Goal: Task Accomplishment & Management: Complete application form

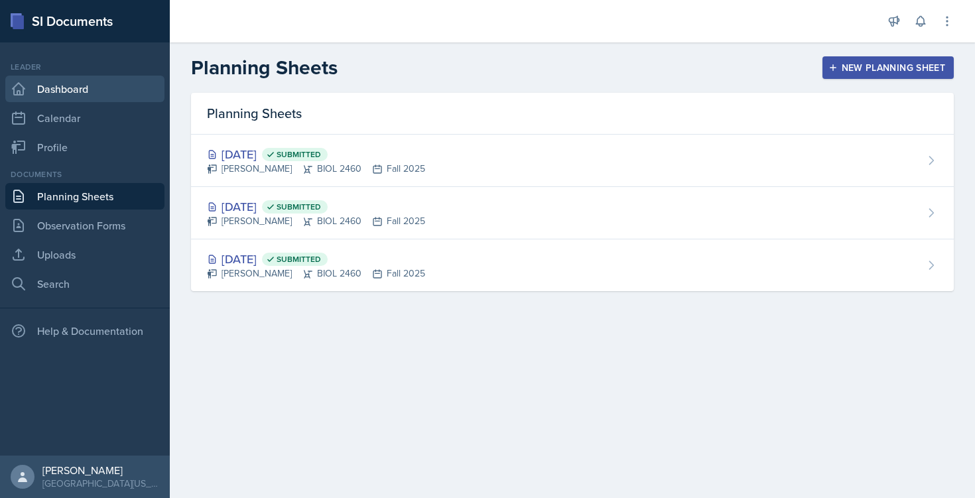
click at [58, 93] on link "Dashboard" at bounding box center [84, 89] width 159 height 27
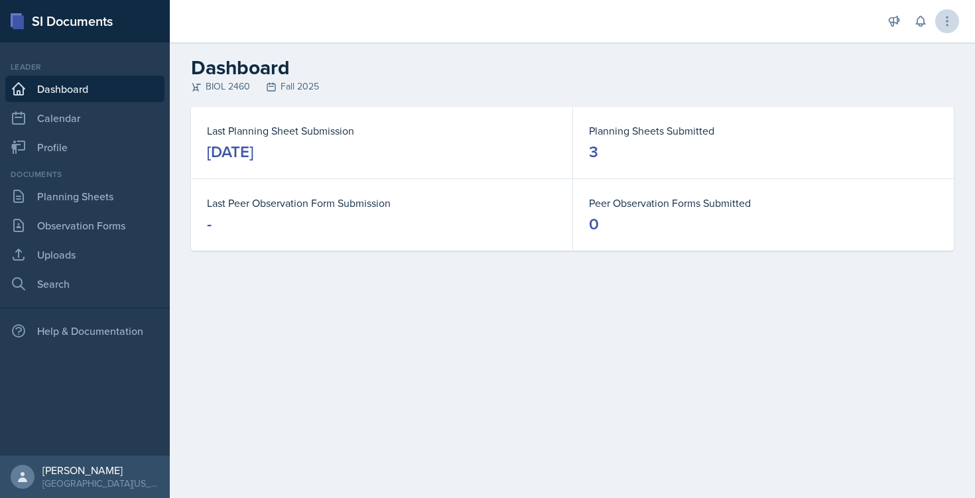
click at [957, 26] on button at bounding box center [947, 21] width 24 height 24
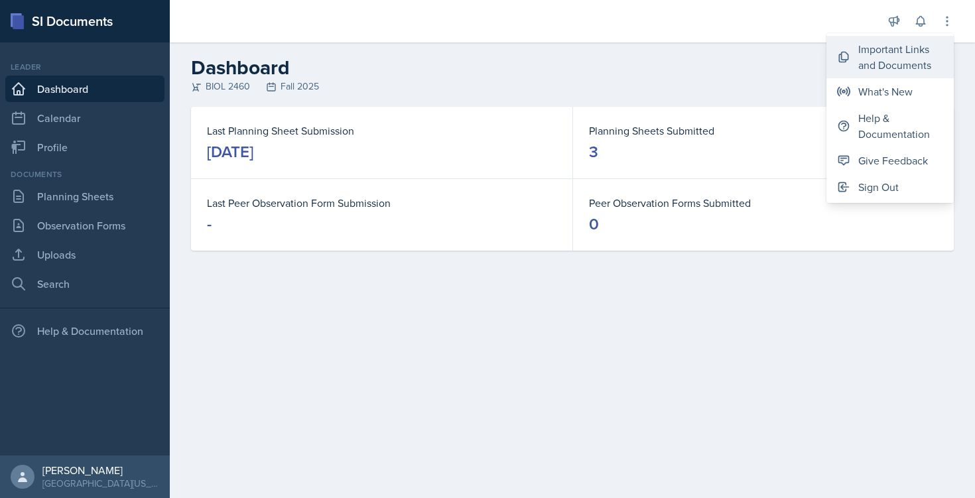
click at [899, 48] on div "Important Links and Documents" at bounding box center [900, 57] width 85 height 32
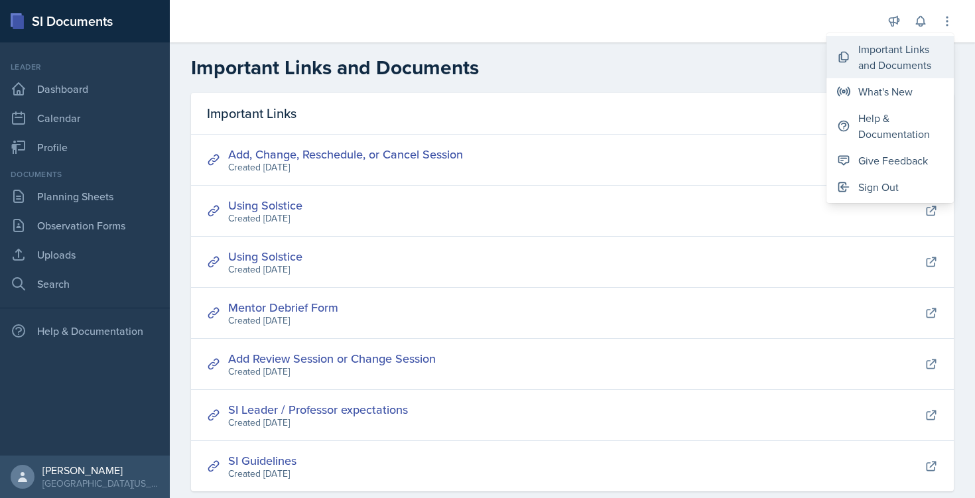
click at [889, 62] on div "Important Links and Documents" at bounding box center [900, 57] width 85 height 32
click at [378, 155] on link "Add, Change, Reschedule, or Cancel Session" at bounding box center [345, 154] width 235 height 17
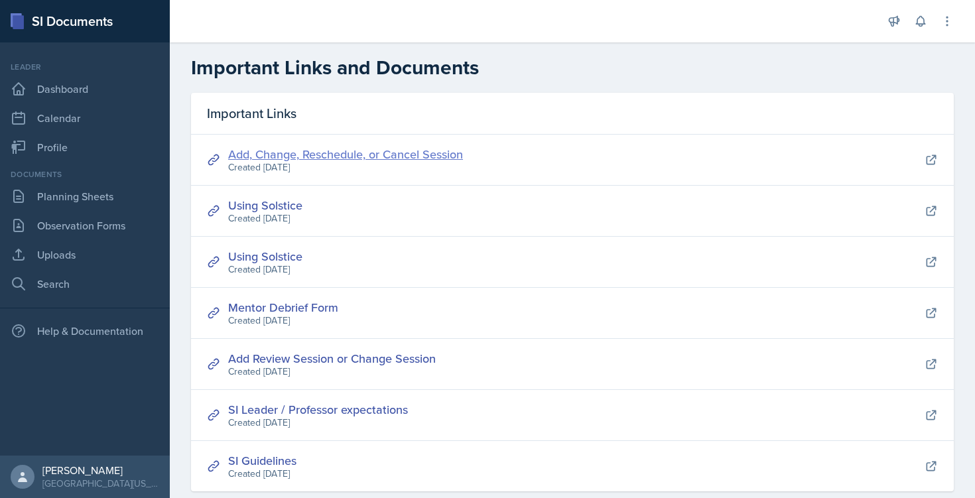
click at [369, 150] on link "Add, Change, Reschedule, or Cancel Session" at bounding box center [345, 154] width 235 height 17
click at [384, 155] on link "Add, Change, Reschedule, or Cancel Session" at bounding box center [345, 154] width 235 height 17
click at [109, 194] on link "Planning Sheets" at bounding box center [84, 196] width 159 height 27
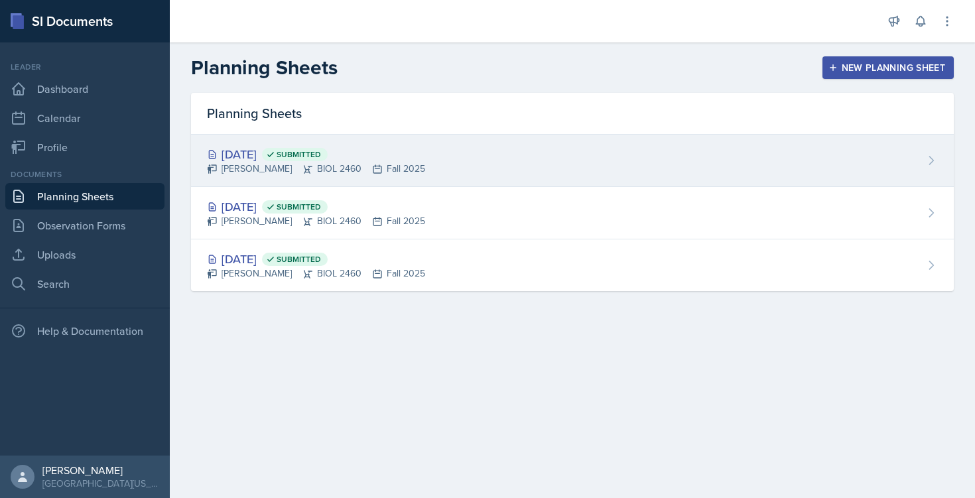
click at [260, 162] on div "[PERSON_NAME] BIOL 2460 Fall 2025" at bounding box center [316, 169] width 218 height 14
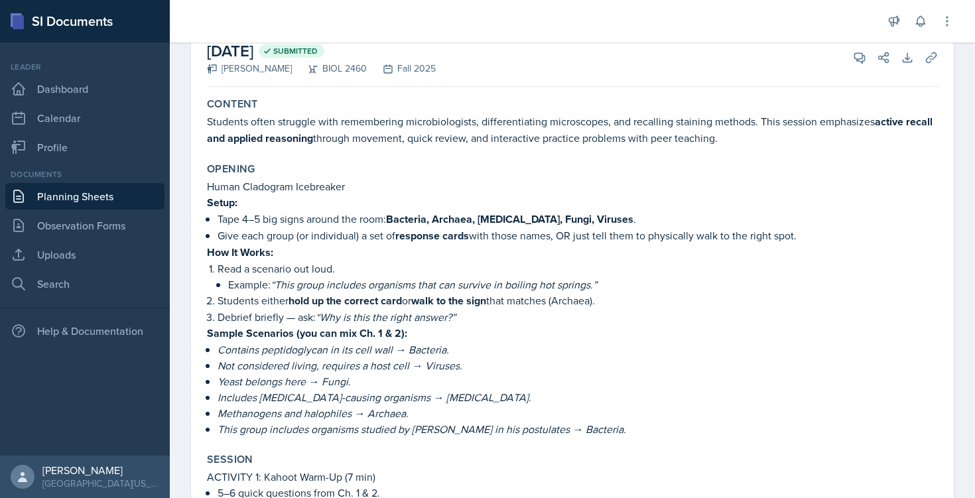
scroll to position [92, 0]
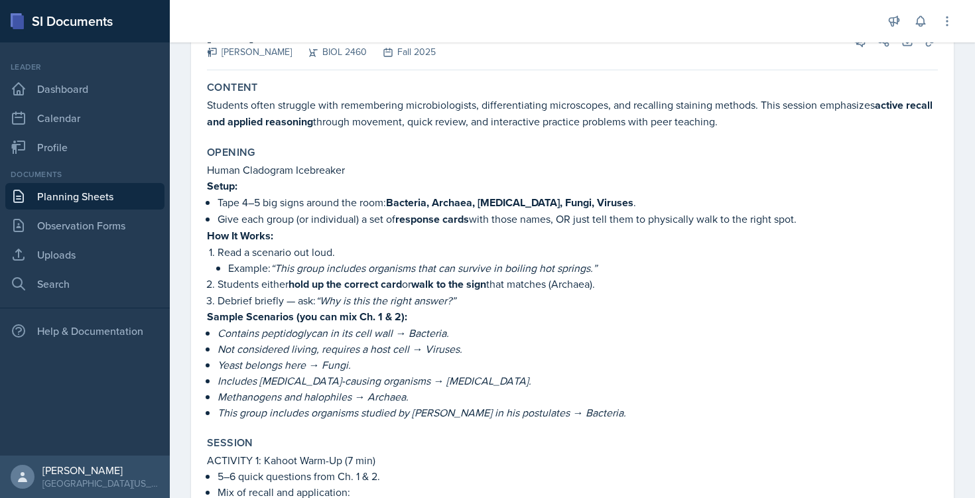
click at [367, 240] on p "How It Works:" at bounding box center [572, 235] width 731 height 17
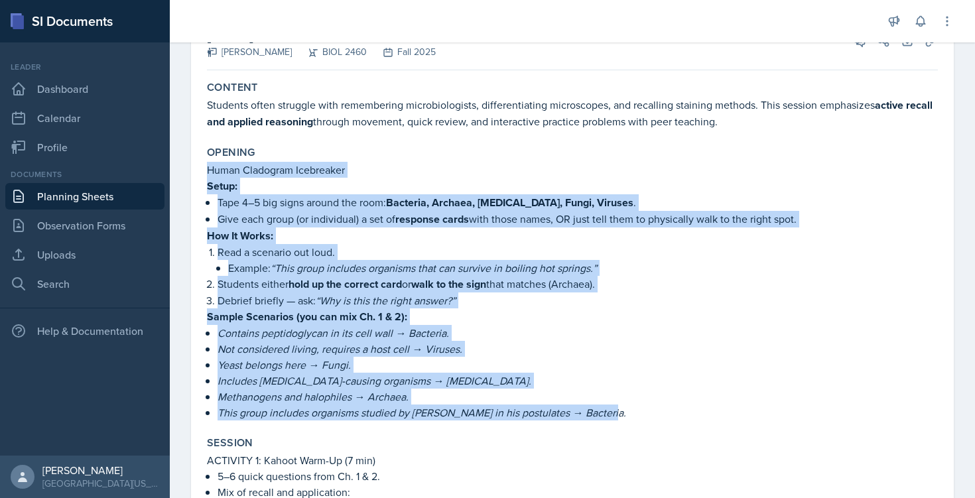
drag, startPoint x: 207, startPoint y: 168, endPoint x: 631, endPoint y: 417, distance: 492.2
click at [631, 417] on div "Human Cladogram Icebreaker Setup: Tape 4–5 big signs around the room: Bacteria,…" at bounding box center [572, 291] width 731 height 259
copy div "Human Cladogram Icebreaker Setup: Tape 4–5 big signs around the room: Bacteria,…"
click at [59, 200] on link "Planning Sheets" at bounding box center [84, 196] width 159 height 27
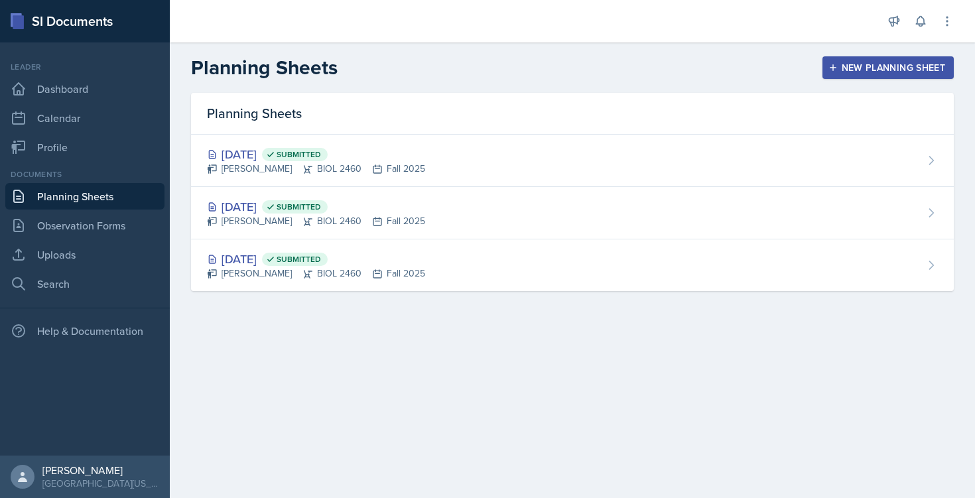
click at [877, 62] on div "New Planning Sheet" at bounding box center [888, 67] width 114 height 11
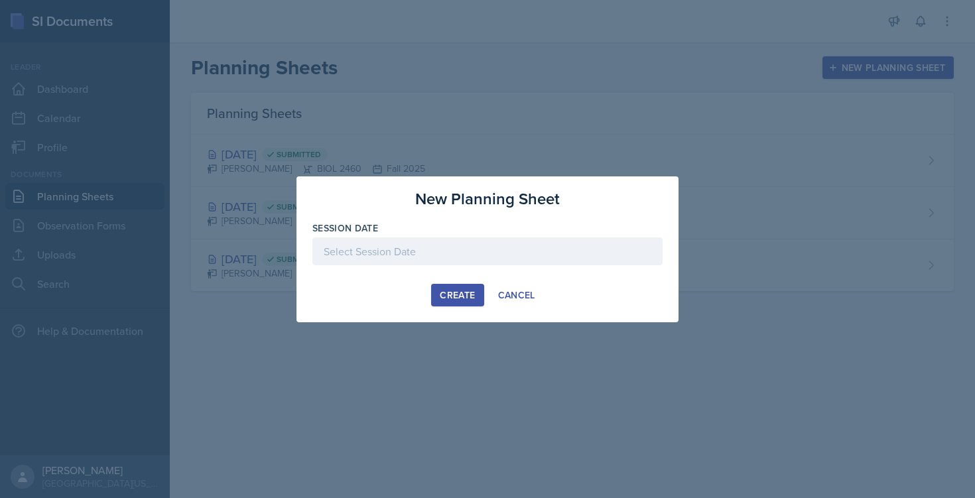
click at [429, 249] on div at bounding box center [487, 251] width 350 height 28
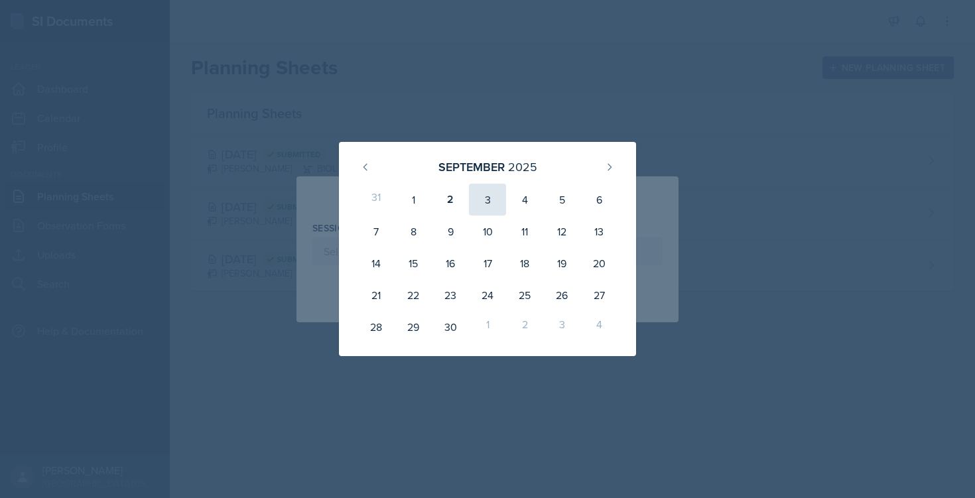
click at [495, 204] on div "3" at bounding box center [487, 200] width 37 height 32
type input "[DATE]"
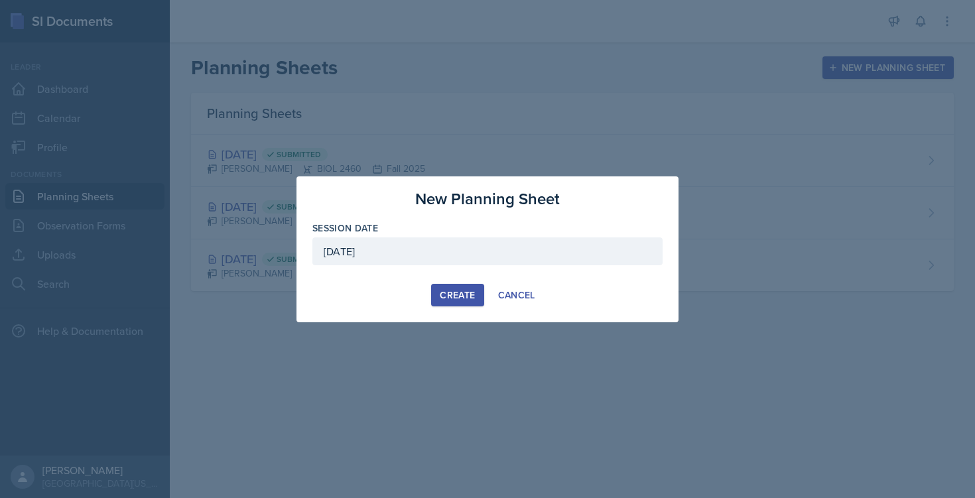
click at [454, 291] on div "Create" at bounding box center [457, 295] width 35 height 11
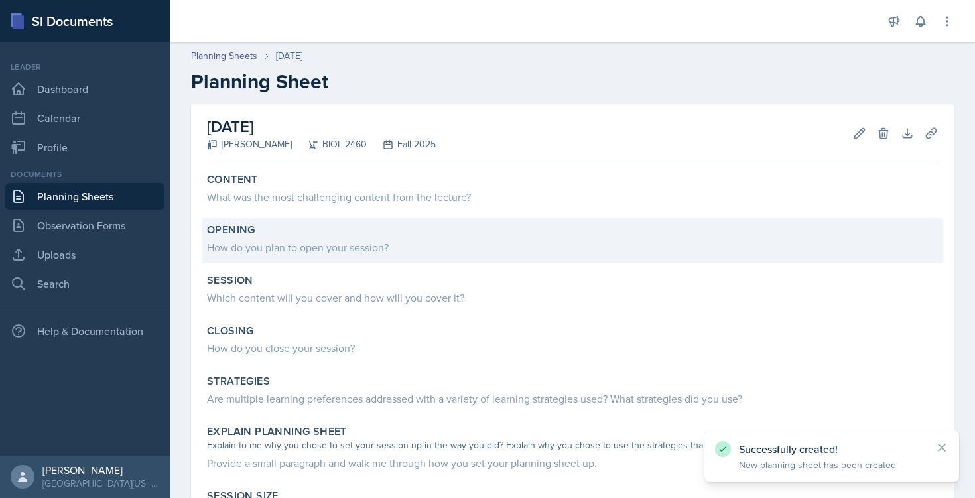
click at [359, 241] on div "How do you plan to open your session?" at bounding box center [572, 247] width 731 height 16
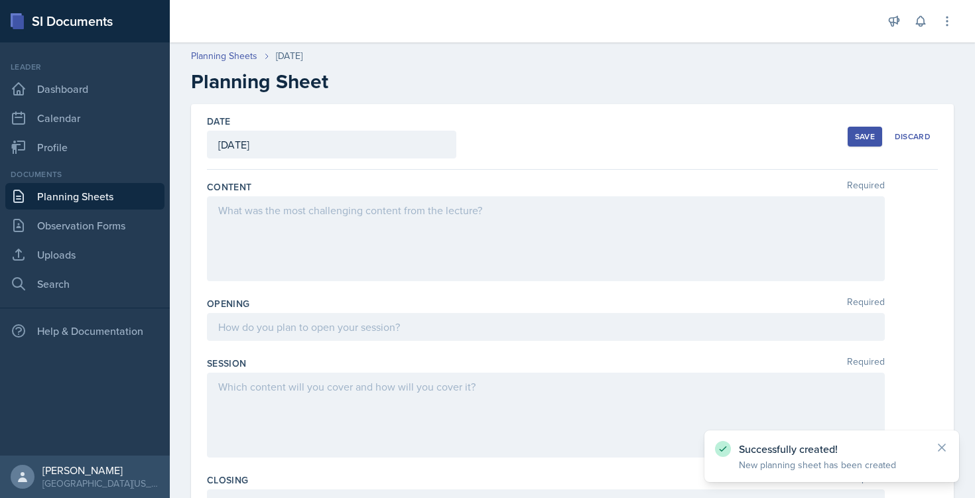
click at [288, 262] on div at bounding box center [546, 238] width 678 height 85
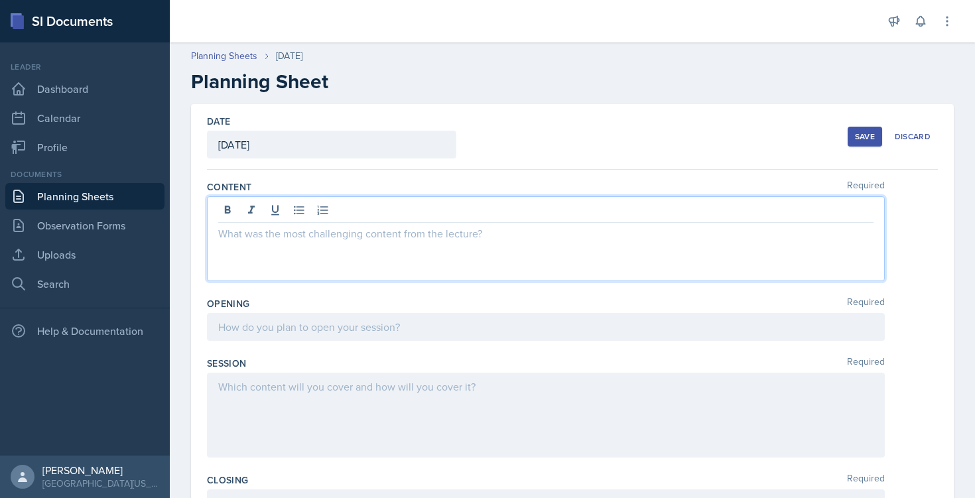
click at [265, 327] on div at bounding box center [546, 327] width 678 height 28
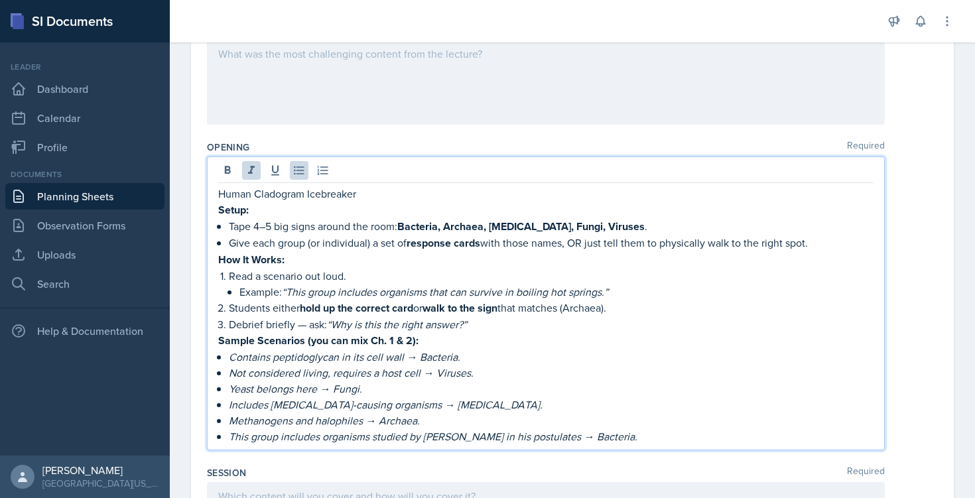
scroll to position [168, 0]
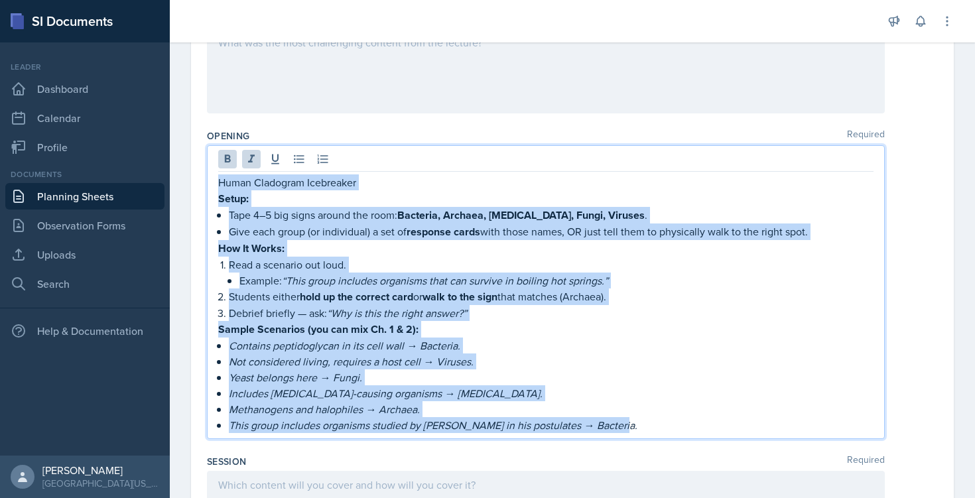
drag, startPoint x: 615, startPoint y: 428, endPoint x: 220, endPoint y: 172, distance: 471.2
click at [220, 172] on div "Human Cladogram Icebreaker Setup: Tape 4–5 big signs around the room: Bacteria,…" at bounding box center [546, 292] width 678 height 294
copy div "Human Cladogram Icebreaker Setup: Tape 4–5 big signs around the room: Bacteria,…"
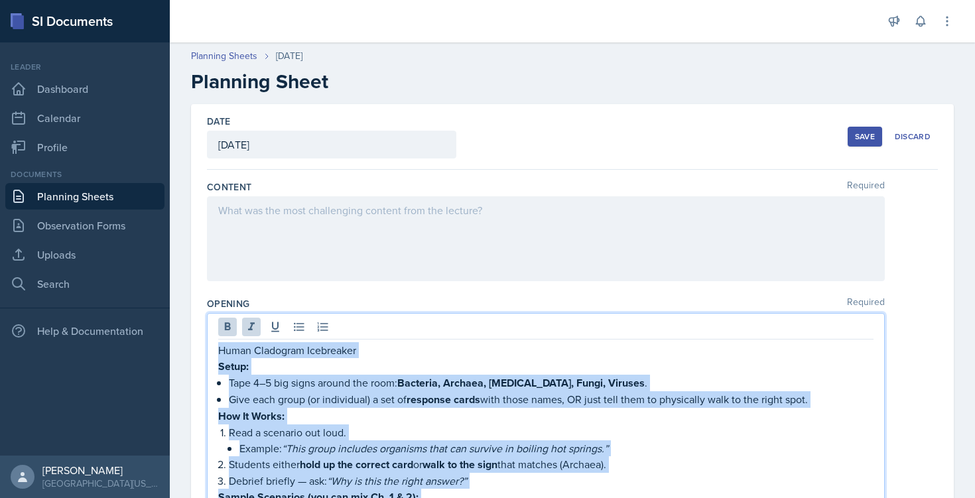
scroll to position [0, 0]
click at [222, 187] on label "Content" at bounding box center [229, 186] width 44 height 13
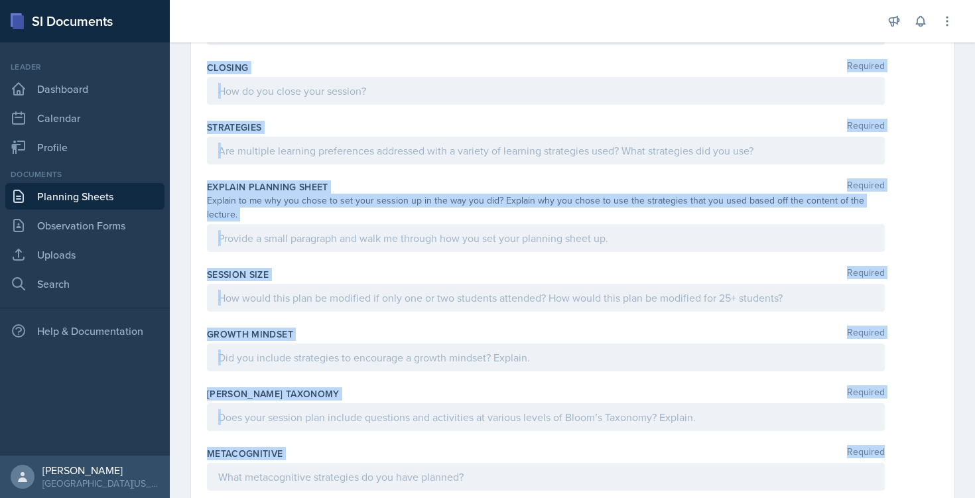
scroll to position [701, 0]
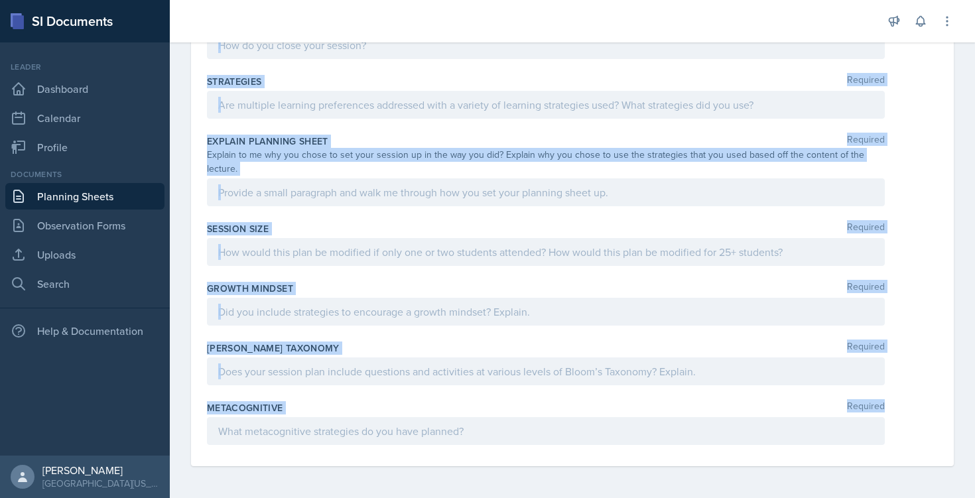
drag, startPoint x: 206, startPoint y: 186, endPoint x: 413, endPoint y: 476, distance: 356.1
copy div "Loremip Dolorsit Ametcon Adipisci Elits Doeiusmod Temporinci Utlab: Etdo 7–1 ma…"
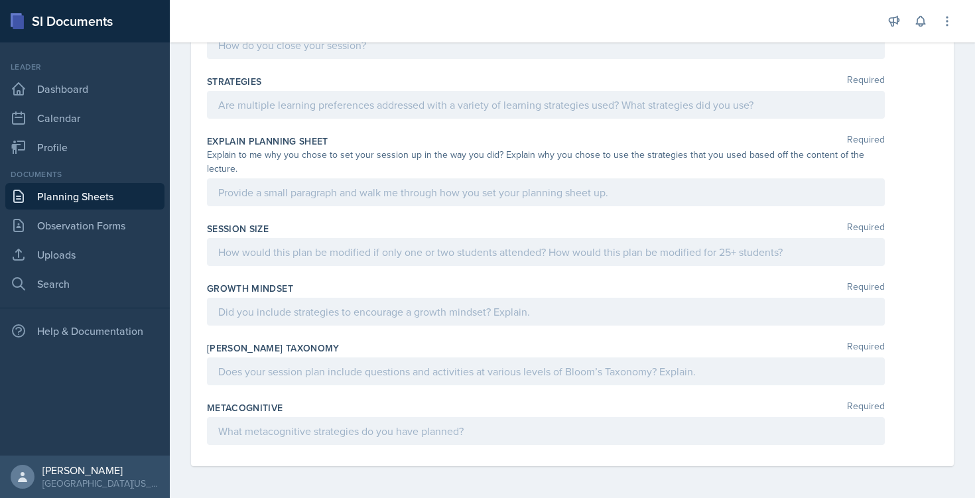
click at [379, 158] on div "Explain to me why you chose to set your session up in the way you did? Explain …" at bounding box center [546, 162] width 678 height 28
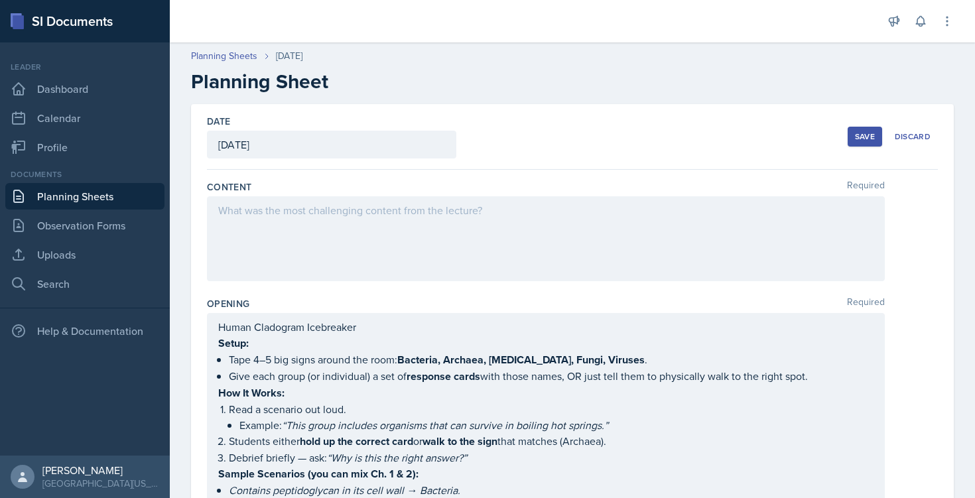
scroll to position [0, 0]
click at [296, 218] on div at bounding box center [546, 238] width 678 height 85
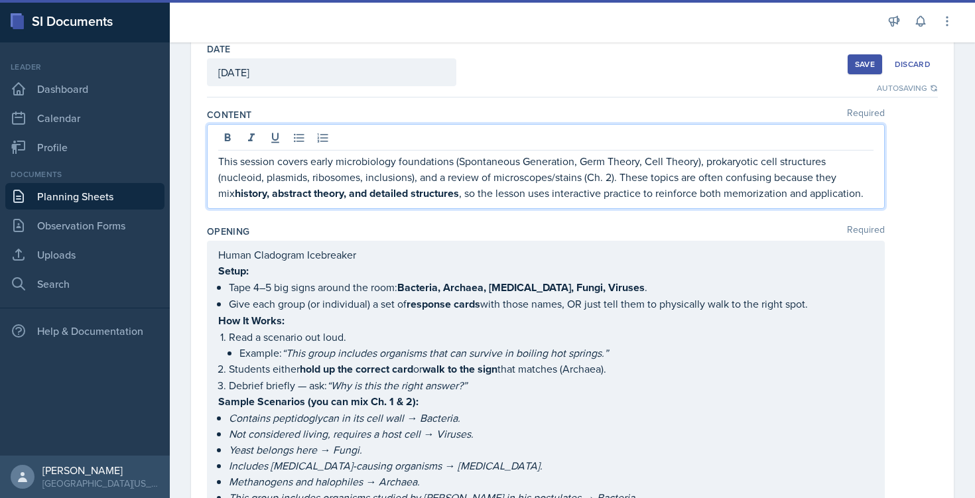
scroll to position [119, 0]
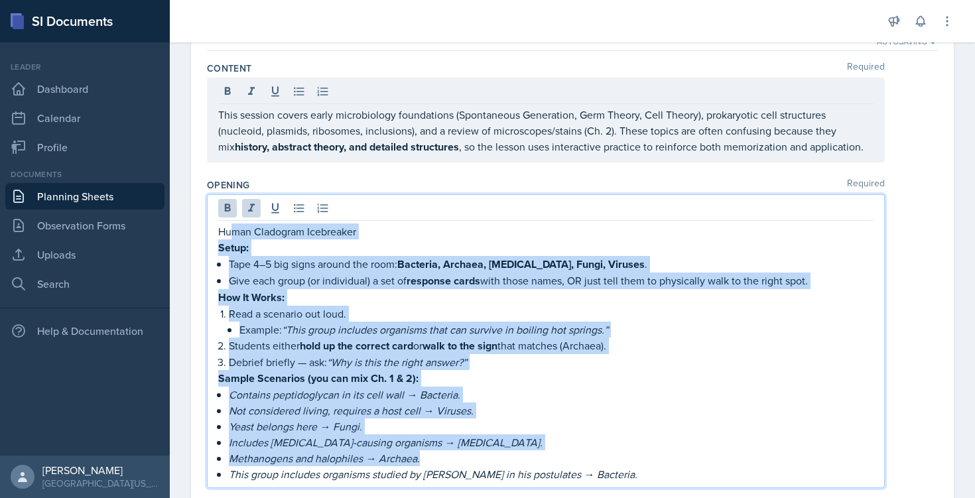
drag, startPoint x: 625, startPoint y: 454, endPoint x: 235, endPoint y: 227, distance: 450.8
click at [235, 227] on div "Human Cladogram Icebreaker Setup: Tape 4–5 big signs around the room: Bacteria,…" at bounding box center [545, 352] width 655 height 259
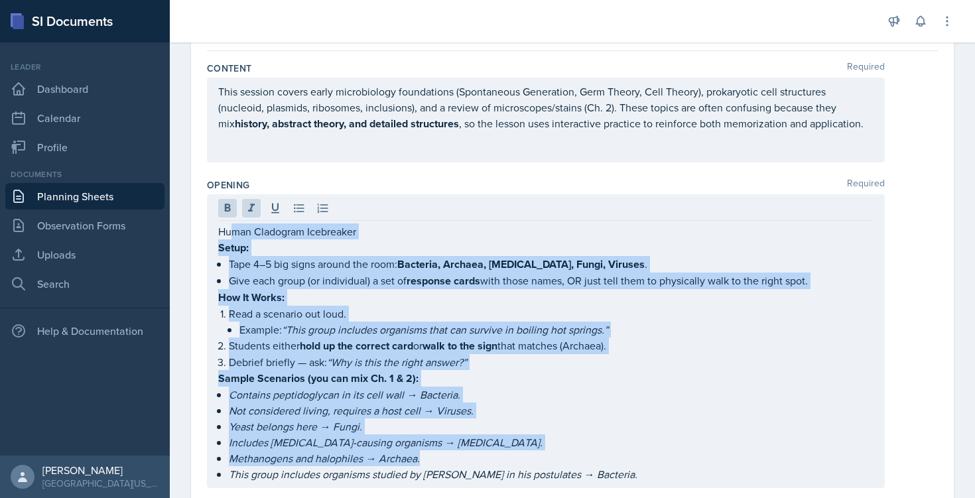
click at [216, 233] on div "Human Cladogram Icebreaker Setup: Tape 4–5 big signs around the room: Bacteria,…" at bounding box center [546, 341] width 678 height 294
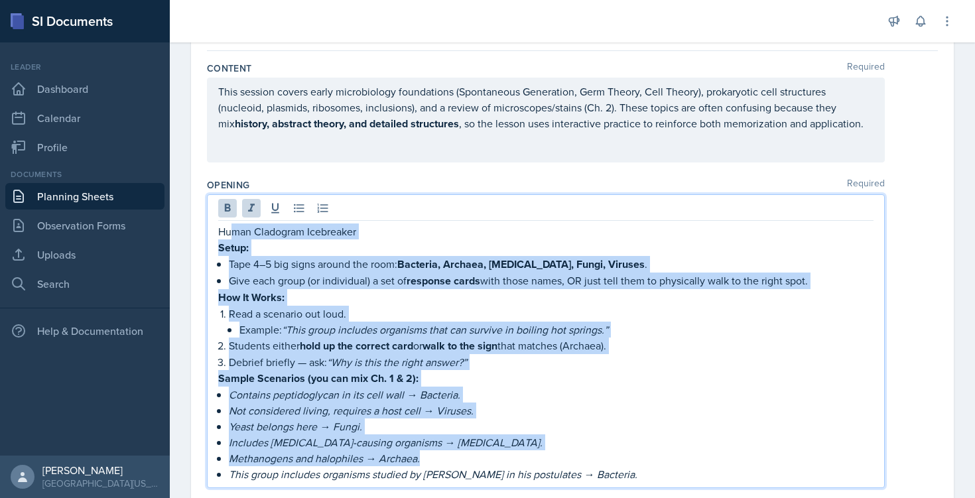
click at [216, 233] on div "Human Cladogram Icebreaker Setup: Tape 4–5 big signs around the room: Bacteria,…" at bounding box center [546, 341] width 678 height 294
click at [267, 263] on p "Tape 4–5 big signs around the room: Bacteria, Archaea, [MEDICAL_DATA], Fungi, V…" at bounding box center [551, 264] width 645 height 17
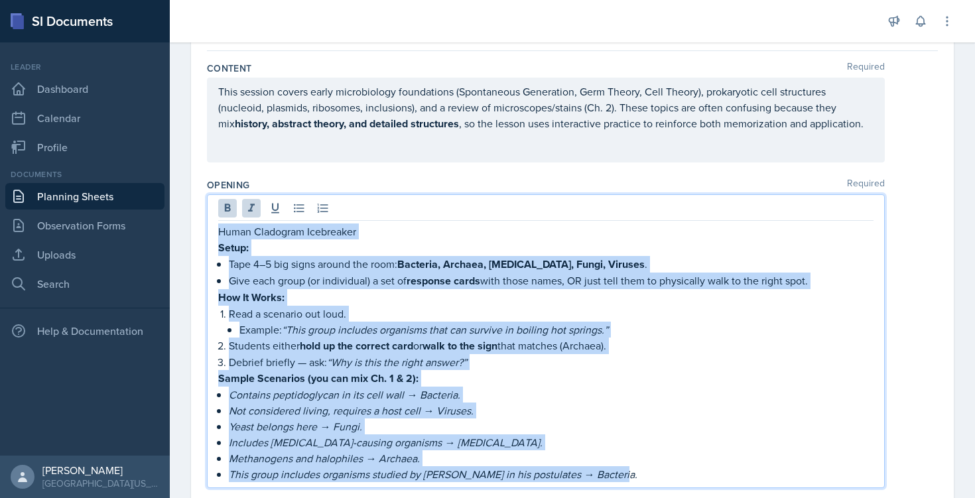
drag, startPoint x: 619, startPoint y: 479, endPoint x: 197, endPoint y: 232, distance: 489.2
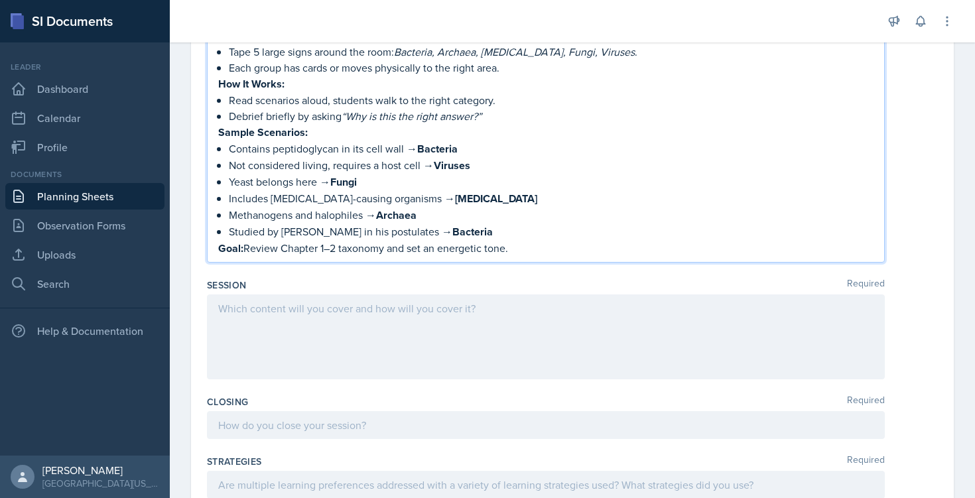
scroll to position [349, 0]
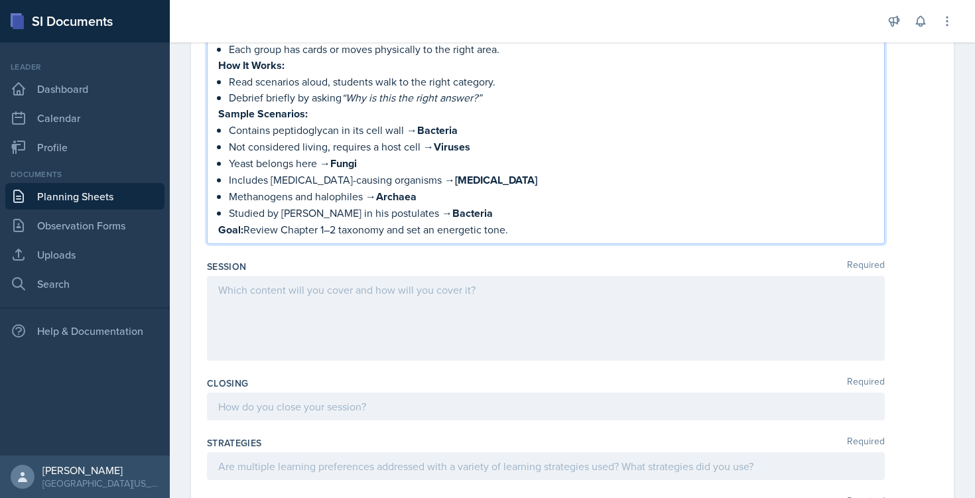
click at [320, 309] on div at bounding box center [546, 318] width 678 height 85
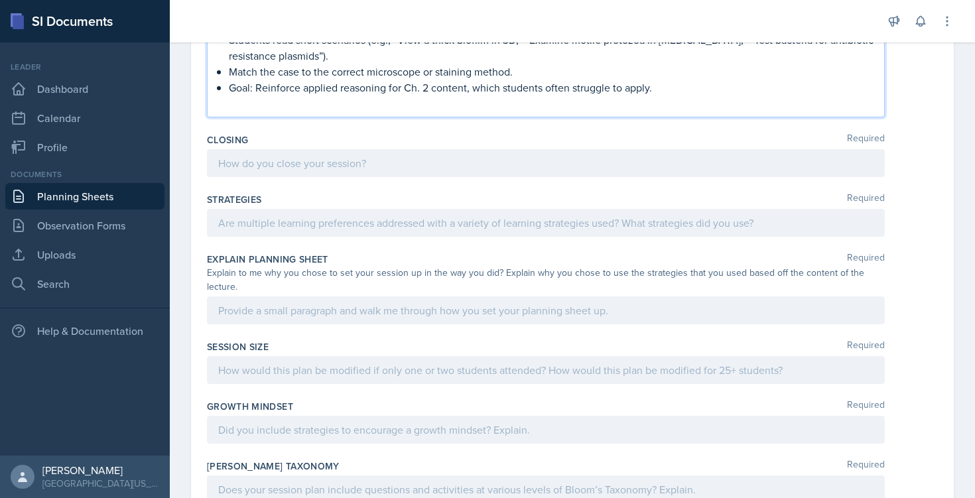
scroll to position [840, 0]
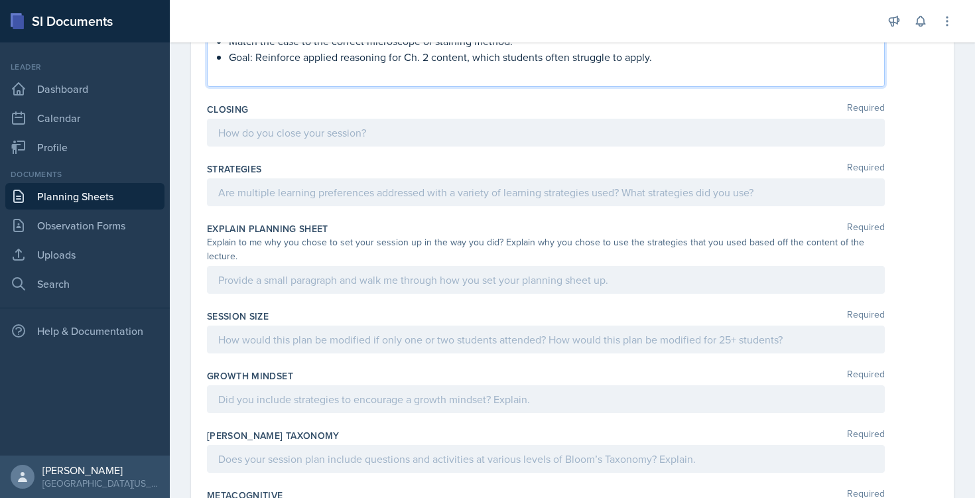
click at [306, 137] on div at bounding box center [546, 133] width 678 height 28
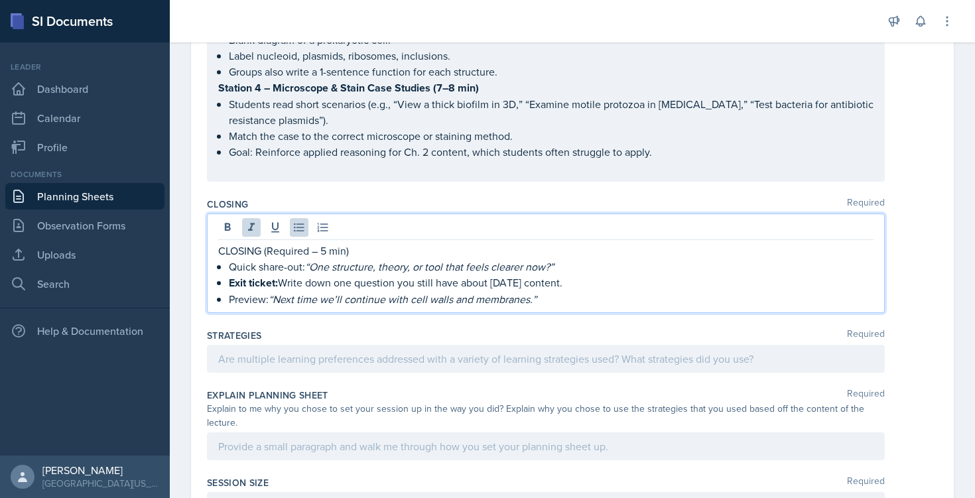
scroll to position [723, 0]
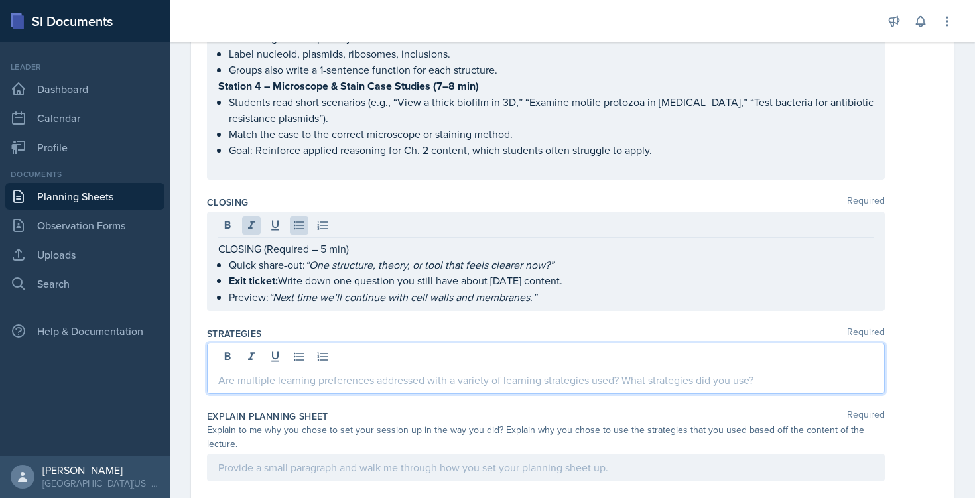
click at [264, 357] on div at bounding box center [546, 368] width 678 height 51
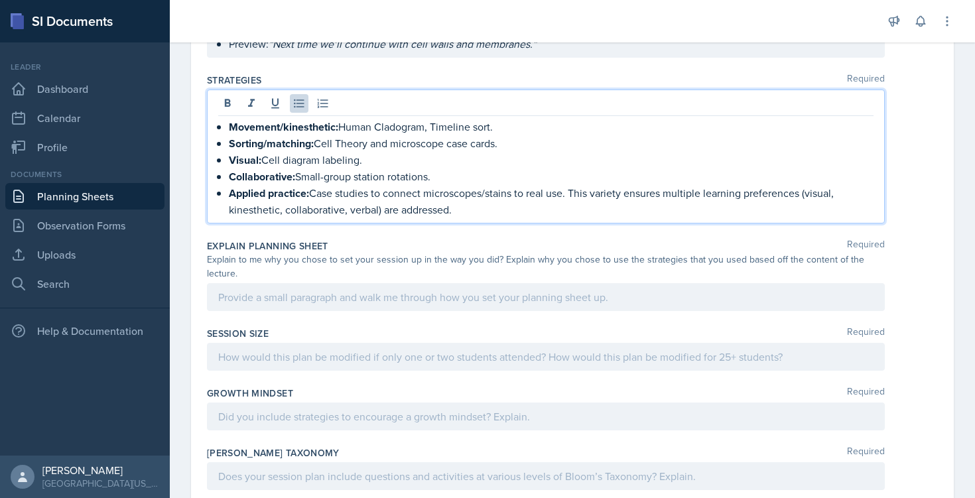
scroll to position [968, 0]
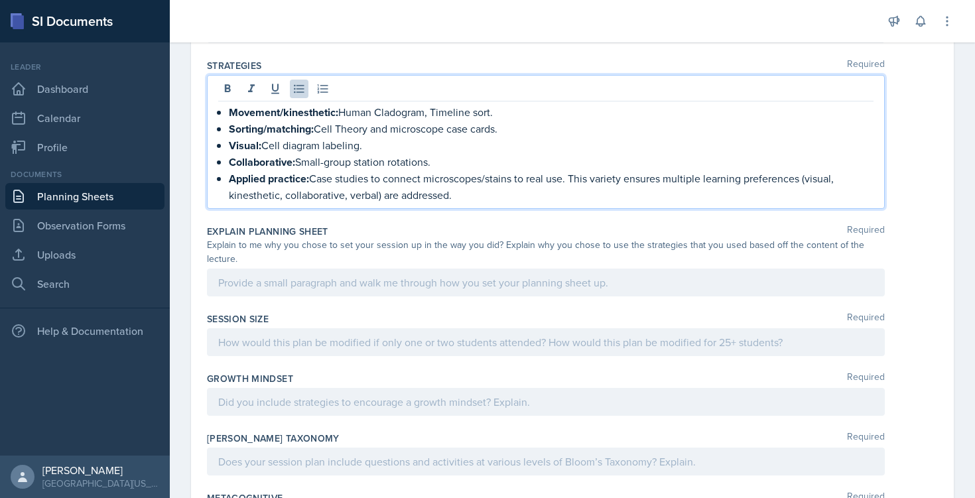
click at [292, 282] on div at bounding box center [546, 283] width 678 height 28
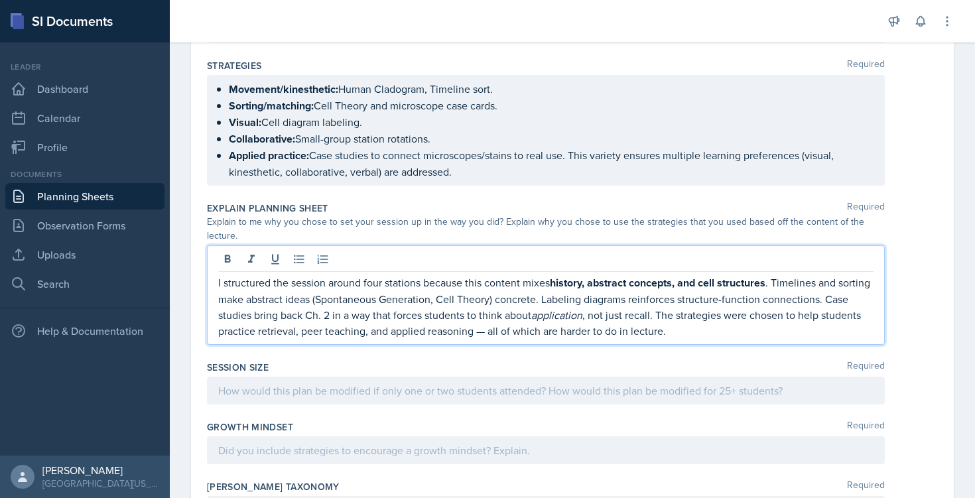
click at [279, 388] on div at bounding box center [546, 391] width 678 height 28
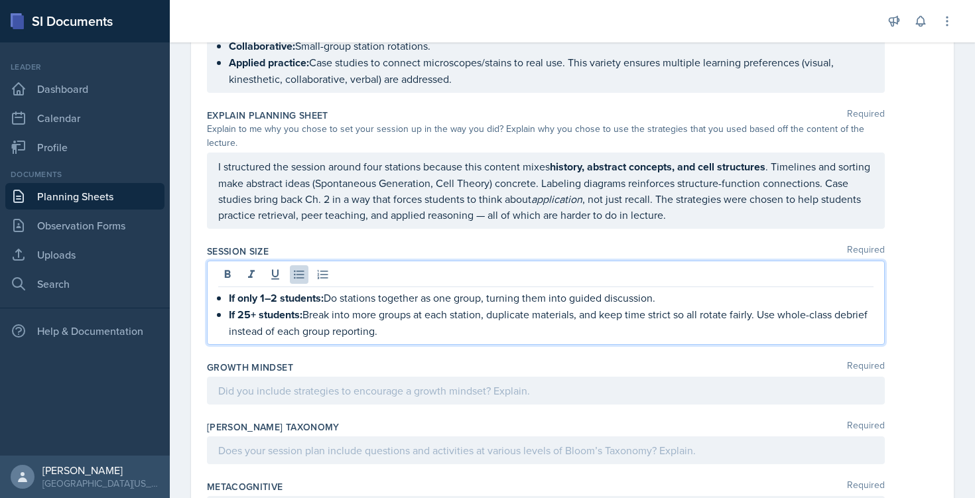
scroll to position [1136, 0]
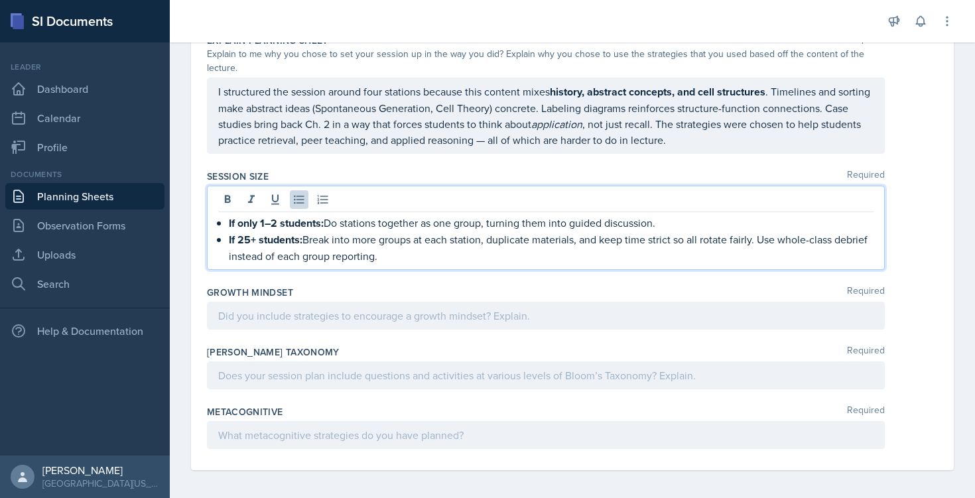
click at [280, 319] on div at bounding box center [546, 316] width 678 height 28
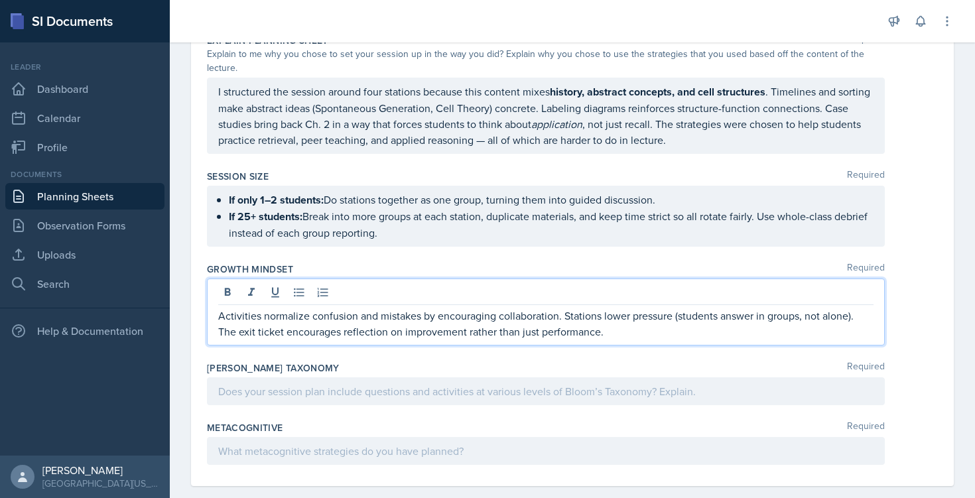
click at [322, 391] on div at bounding box center [546, 391] width 678 height 28
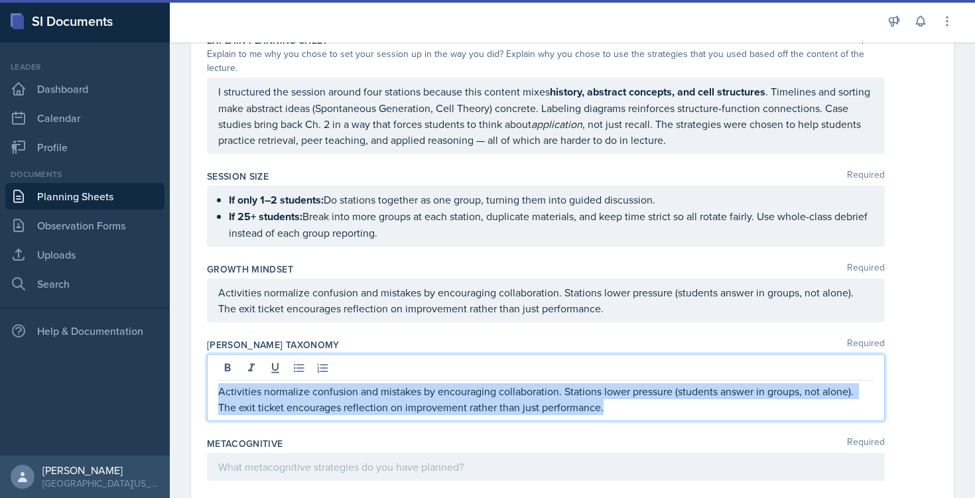
drag, startPoint x: 617, startPoint y: 412, endPoint x: 212, endPoint y: 395, distance: 406.2
click at [212, 395] on div "Activities normalize confusion and mistakes by encouraging collaboration. Stati…" at bounding box center [546, 387] width 678 height 67
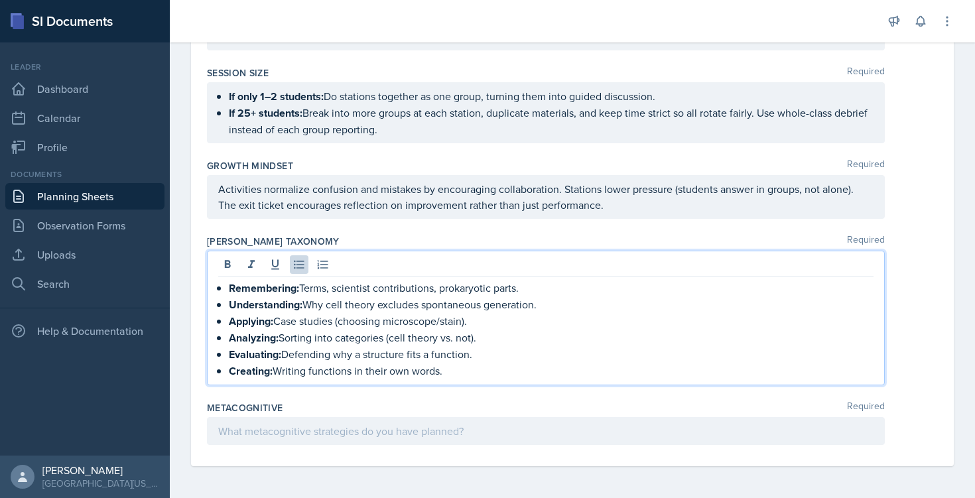
scroll to position [1239, 0]
click at [381, 433] on div at bounding box center [546, 431] width 678 height 28
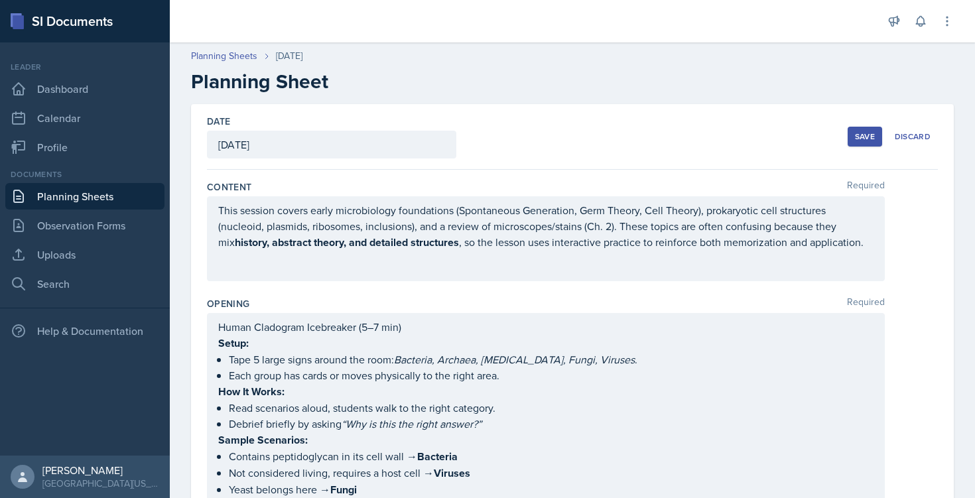
scroll to position [0, 0]
click at [563, 247] on p "This session covers early microbiology foundations (Spontaneous Generation, Ger…" at bounding box center [545, 226] width 655 height 48
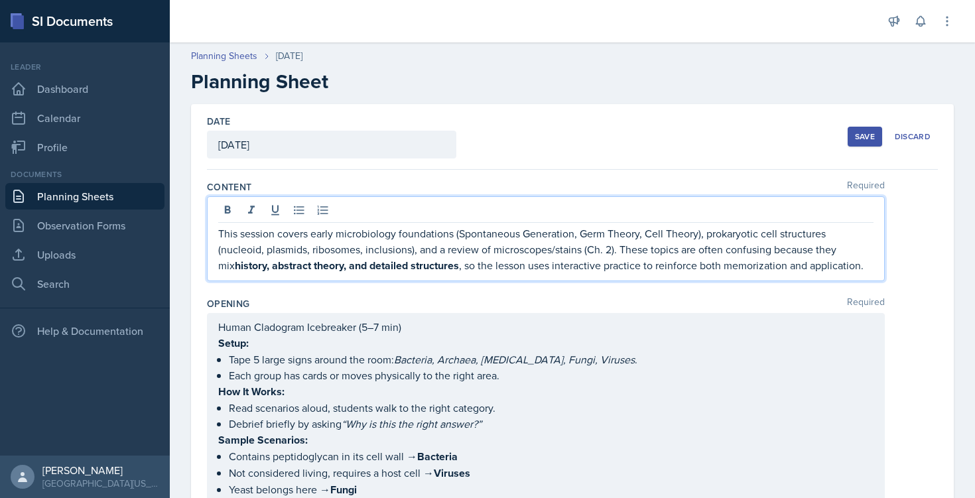
click at [692, 372] on div "Human Cladogram Icebreaker (5–7 min) Setup: Tape 5 large signs around the room:…" at bounding box center [545, 441] width 655 height 245
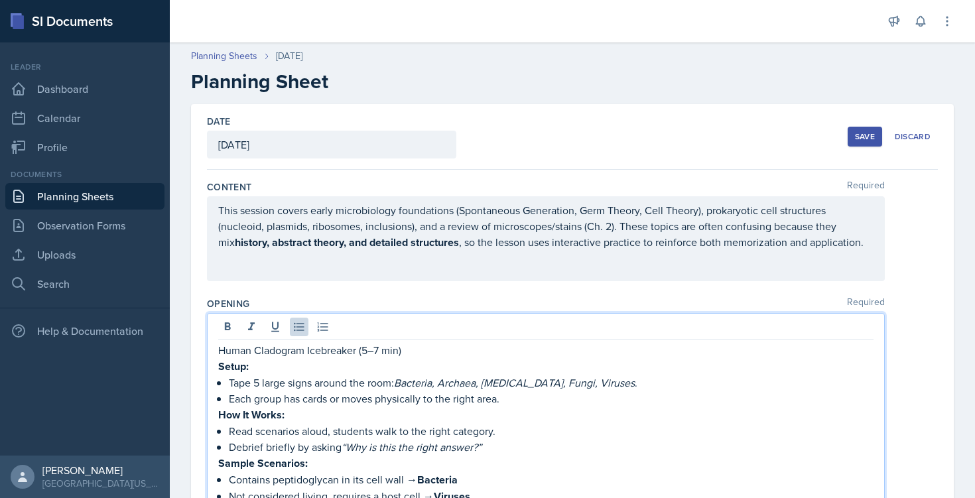
click at [855, 133] on div "Save" at bounding box center [865, 136] width 20 height 11
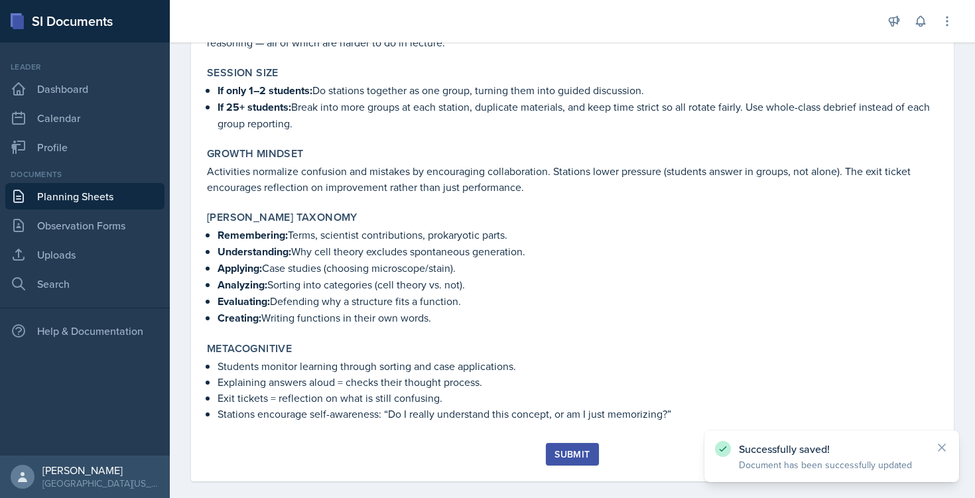
scroll to position [1119, 0]
click at [568, 450] on div "Submit" at bounding box center [571, 455] width 35 height 11
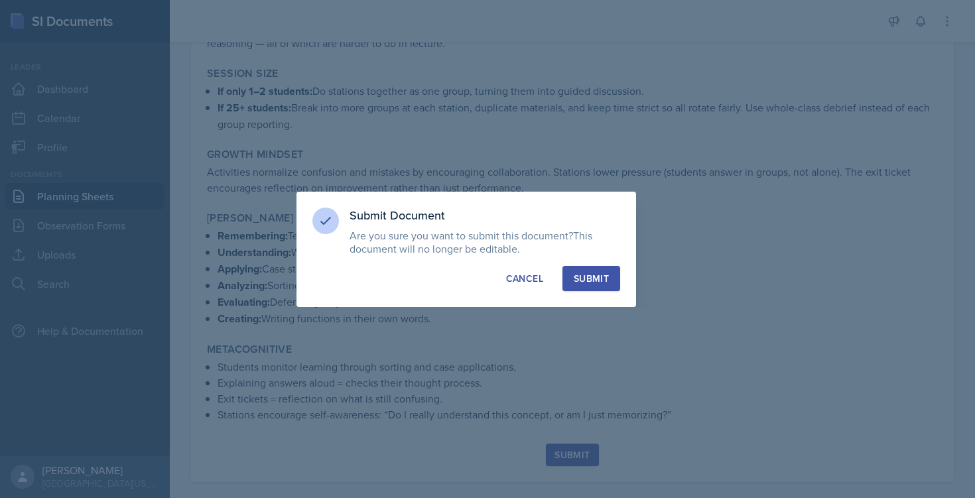
click at [592, 278] on div "Submit" at bounding box center [591, 278] width 35 height 13
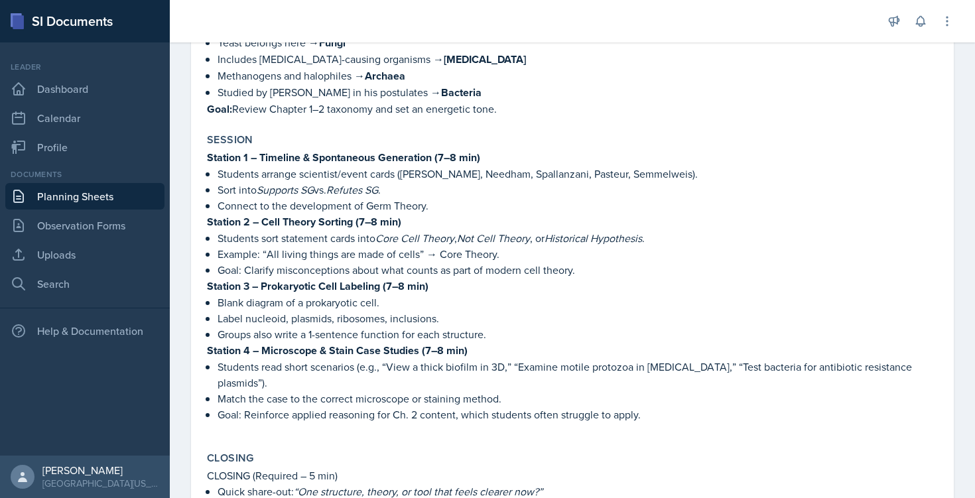
scroll to position [392, 0]
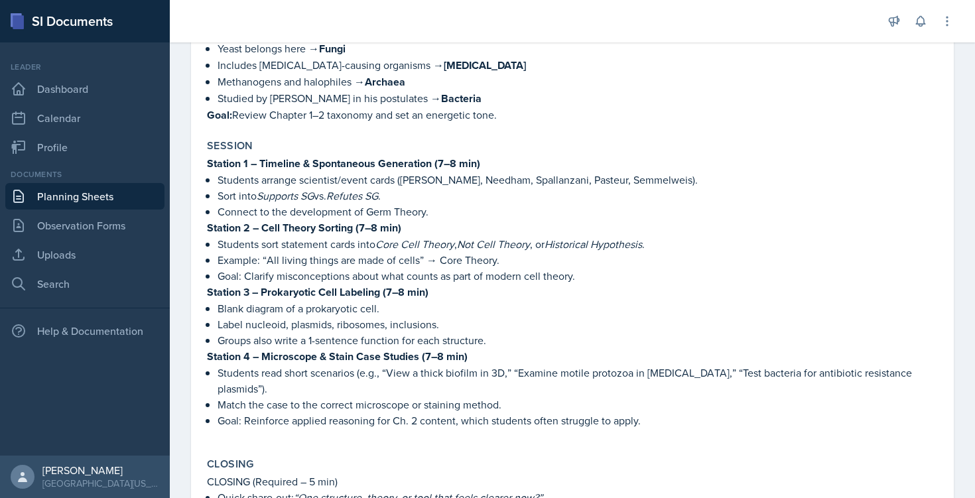
click at [284, 184] on p "Students arrange scientist/event cards ([PERSON_NAME], Needham, Spallanzani, Pa…" at bounding box center [578, 180] width 720 height 16
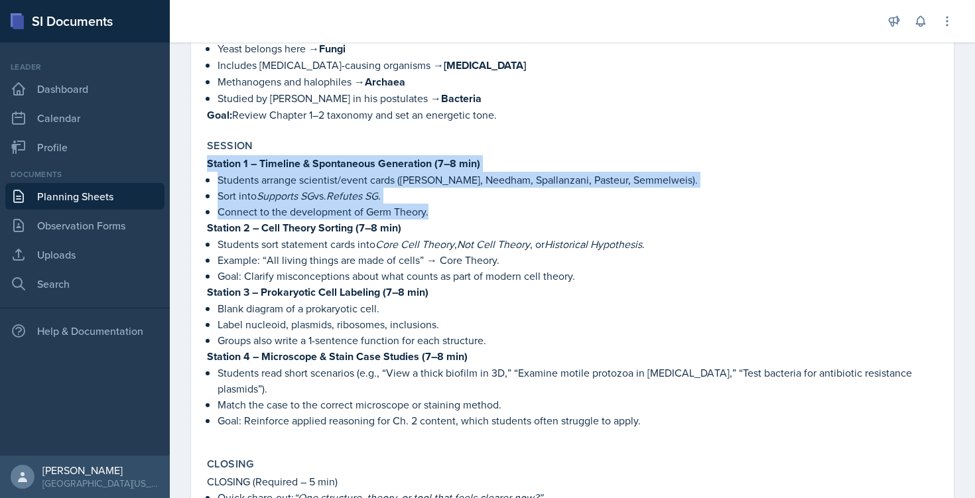
drag, startPoint x: 206, startPoint y: 162, endPoint x: 432, endPoint y: 214, distance: 231.3
click at [432, 214] on div "Session Station 1 – Timeline & Spontaneous Generation (7–8 min) Students arrang…" at bounding box center [572, 290] width 741 height 313
copy div "Station 1 – Timeline & Spontaneous Generation (7–8 min) Students arrange scient…"
click at [74, 263] on link "Uploads" at bounding box center [84, 254] width 159 height 27
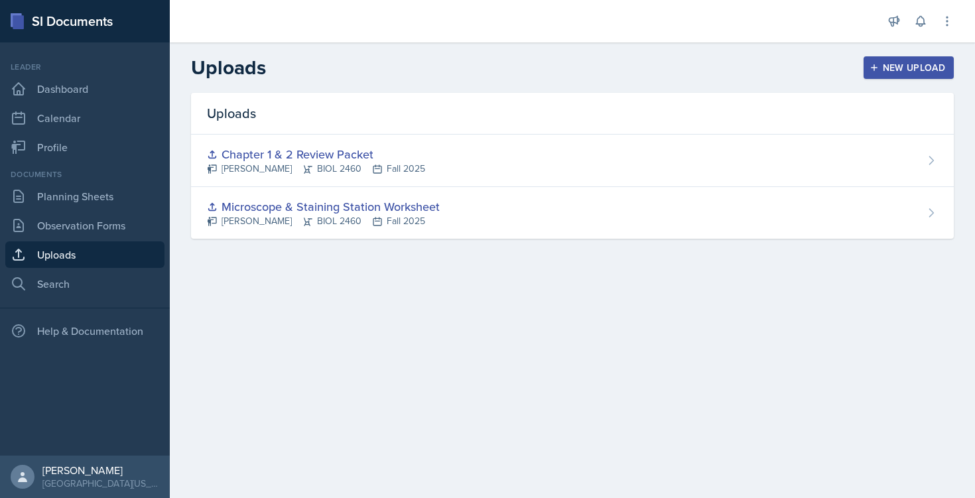
click at [922, 62] on div "New Upload" at bounding box center [909, 67] width 74 height 11
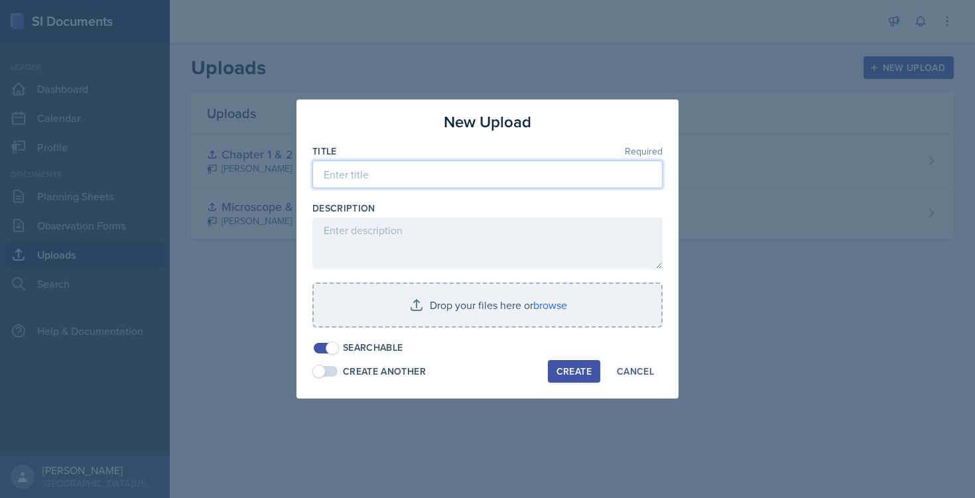
click at [502, 173] on input at bounding box center [487, 174] width 350 height 28
type input "S"
type input "Chapter 3 Packet"
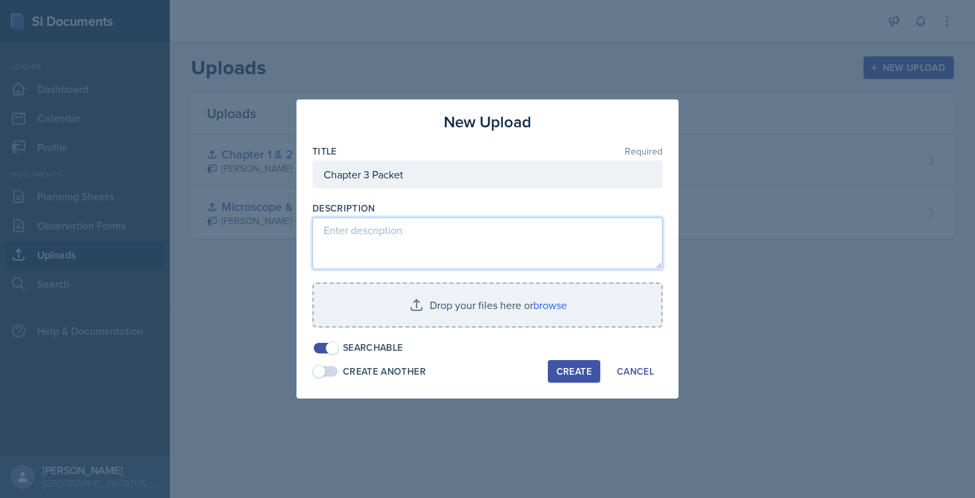
click at [459, 225] on textarea at bounding box center [487, 244] width 350 height 52
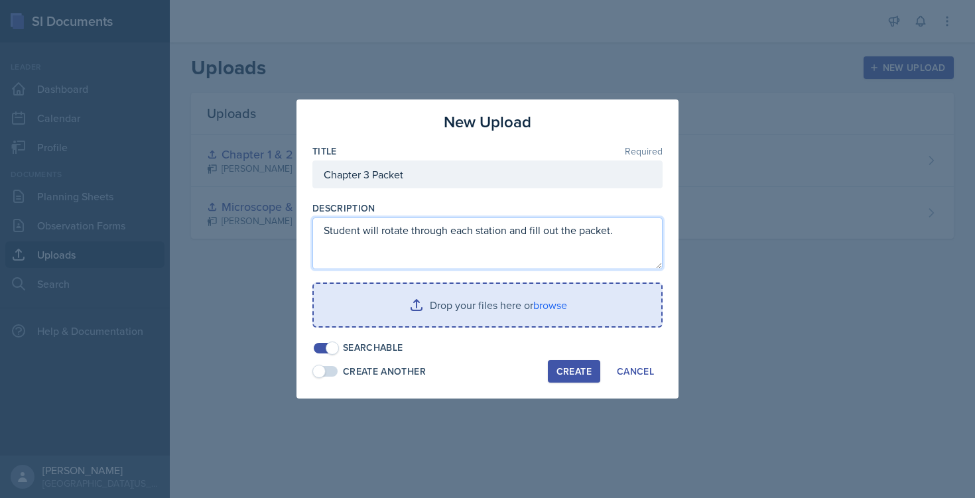
type textarea "Student will rotate through each station and fill out the packet."
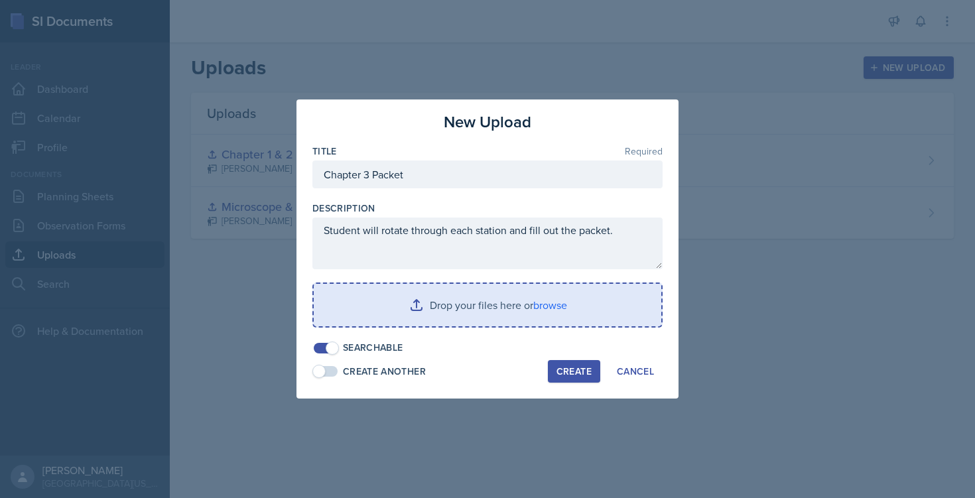
click at [428, 296] on input "file" at bounding box center [487, 305] width 347 height 42
click at [443, 297] on input "file" at bounding box center [487, 305] width 347 height 42
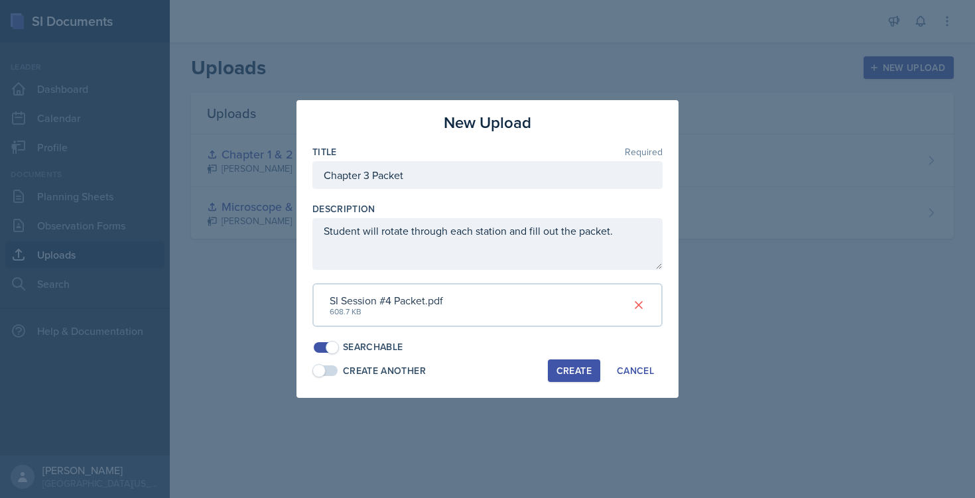
click at [576, 365] on div "Create" at bounding box center [573, 370] width 35 height 11
